Goal: Find specific page/section: Find specific page/section

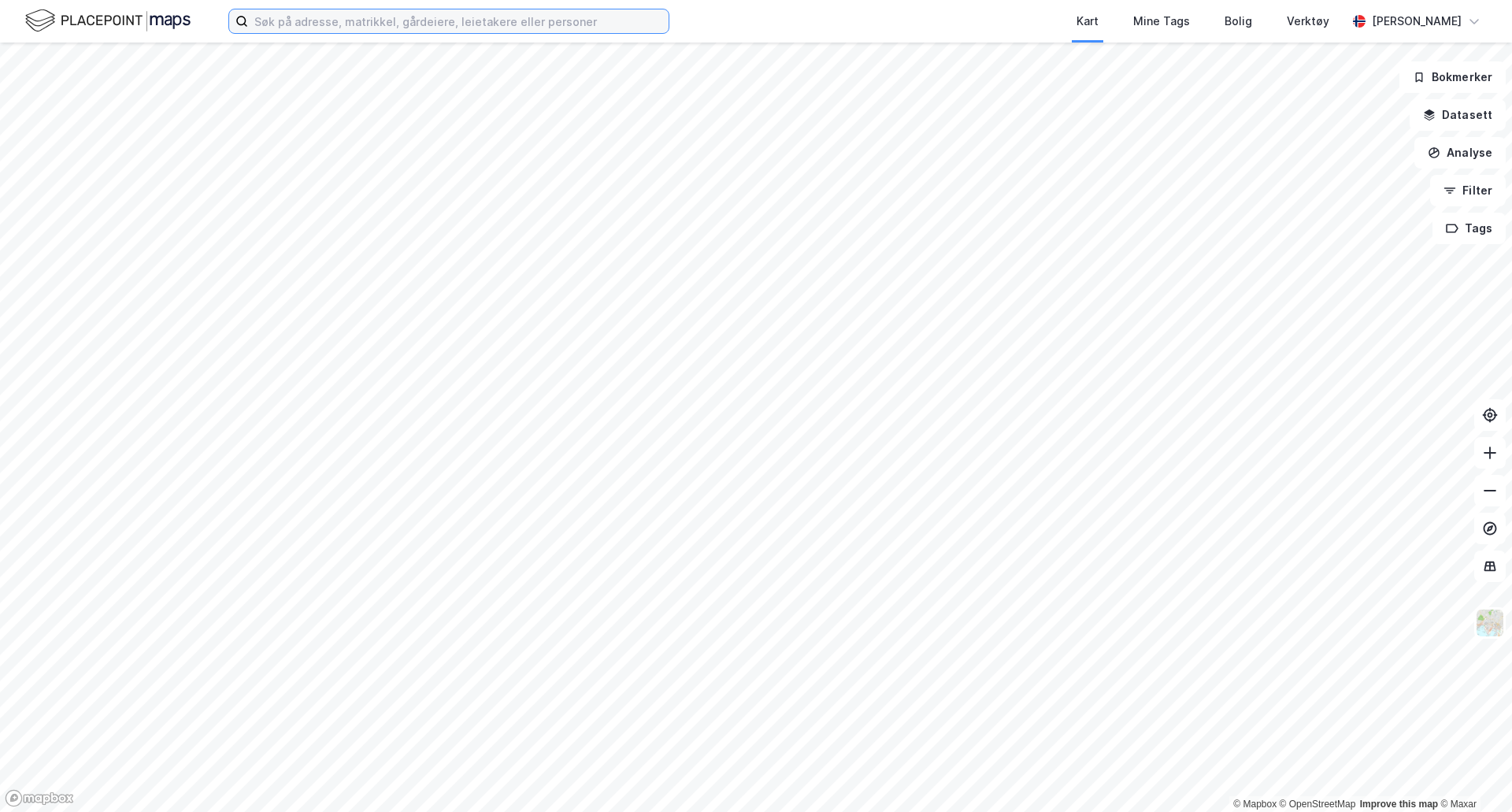
click at [458, 18] on input at bounding box center [458, 21] width 420 height 24
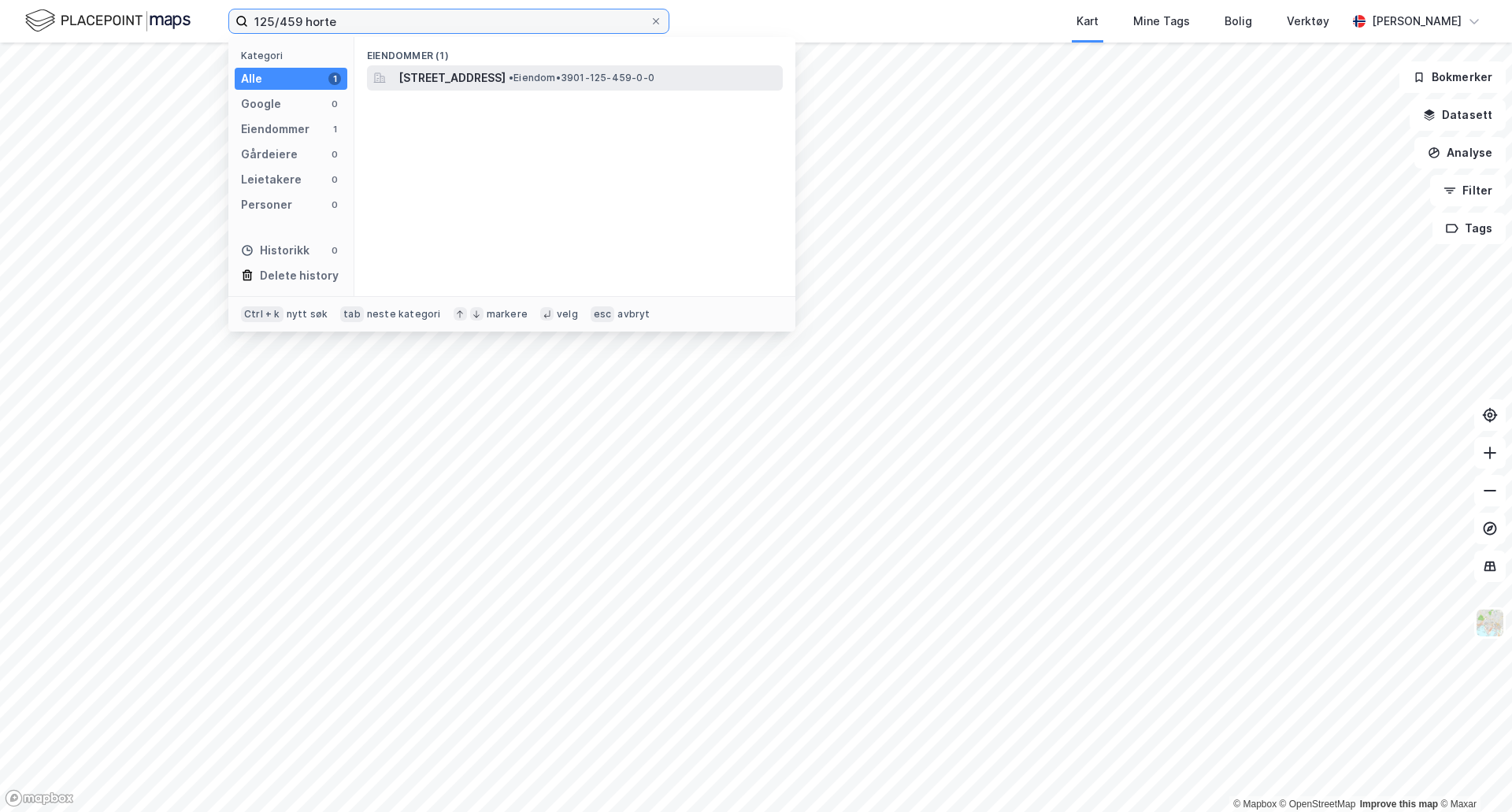
type input "125/459 horte"
click at [458, 78] on span "[STREET_ADDRESS]" at bounding box center [452, 78] width 107 height 19
